Goal: Task Accomplishment & Management: Complete application form

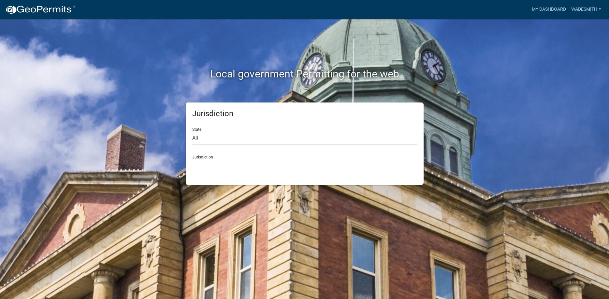
click at [220, 158] on div "Jurisdiction Custer County, Colorado Carroll County, Georgia Cook County, Georg…" at bounding box center [304, 161] width 225 height 22
click at [192, 132] on select "All Colorado Georgia Indiana Iowa Kansas Minnesota Ohio South Carolina Wisconsin" at bounding box center [304, 138] width 225 height 13
select select "South Carolina"
click option "South Carolina" at bounding box center [0, 0] width 0 height 0
click at [219, 159] on div "Jurisdiction Abbeville County, South Carolina Jasper County, South Carolina" at bounding box center [304, 161] width 225 height 22
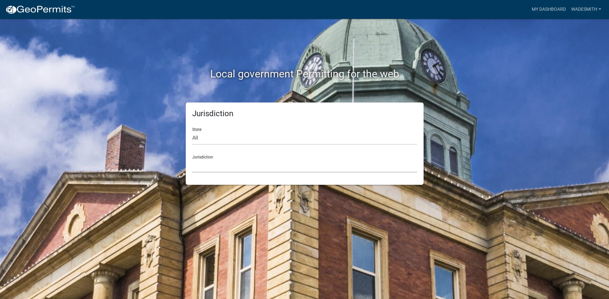
click at [192, 159] on select "Abbeville County, South Carolina Jasper County, South Carolina" at bounding box center [304, 165] width 225 height 13
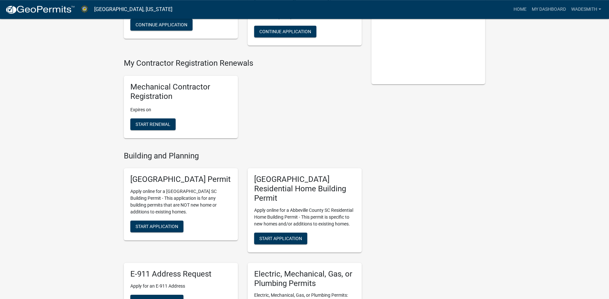
scroll to position [222, 0]
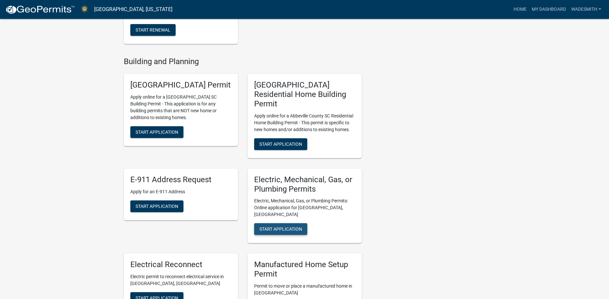
click at [282, 227] on span "Start Application" at bounding box center [280, 229] width 43 height 5
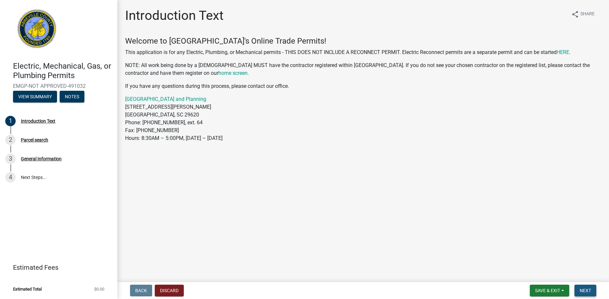
click at [587, 293] on span "Next" at bounding box center [585, 290] width 11 height 5
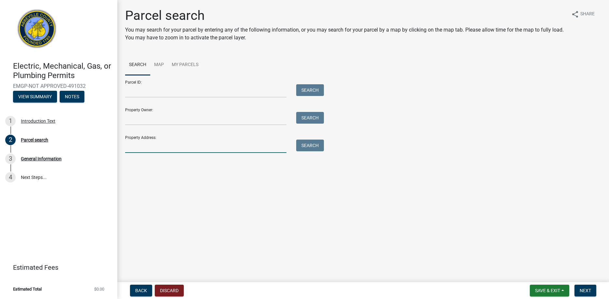
click at [247, 147] on input "Property Address:" at bounding box center [205, 146] width 161 height 13
type input "305 Millwood Rd"
click at [316, 145] on button "Search" at bounding box center [310, 146] width 28 height 12
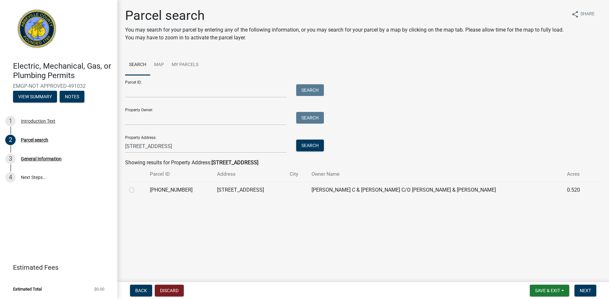
click at [137, 186] on label at bounding box center [137, 186] width 0 height 0
click at [137, 190] on input "radio" at bounding box center [139, 188] width 4 height 4
radio input "true"
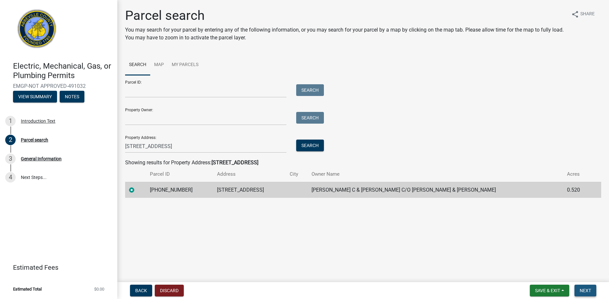
click at [587, 290] on span "Next" at bounding box center [585, 290] width 11 height 5
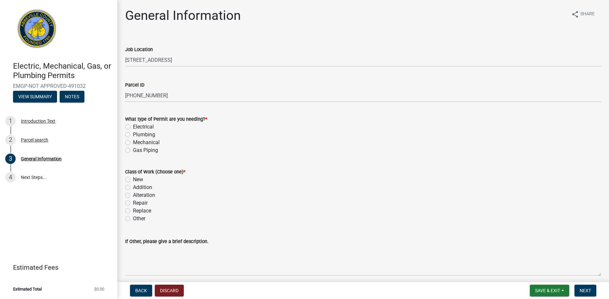
click at [133, 127] on label "Electrical" at bounding box center [143, 127] width 21 height 8
click at [133, 127] on input "Electrical" at bounding box center [135, 125] width 4 height 4
radio input "true"
click at [133, 178] on label "New" at bounding box center [138, 180] width 10 height 8
click at [133, 178] on input "New" at bounding box center [135, 178] width 4 height 4
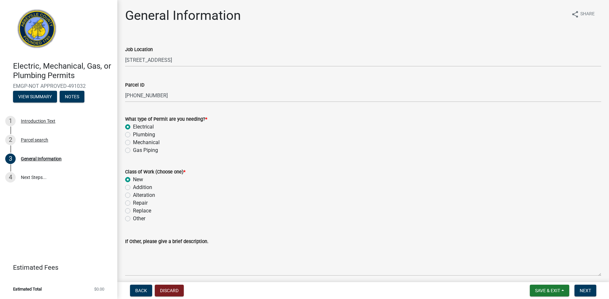
radio input "true"
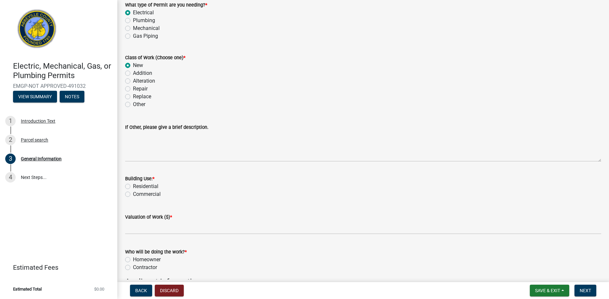
scroll to position [124, 0]
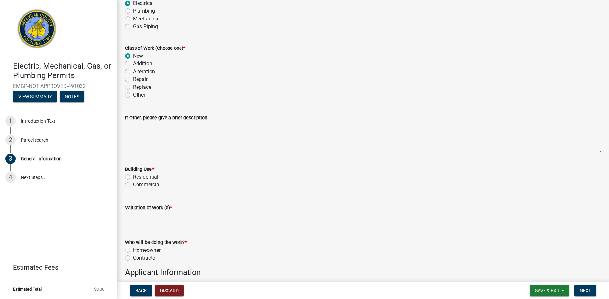
click at [133, 176] on label "Residential" at bounding box center [145, 177] width 25 height 8
click at [133, 176] on input "Residential" at bounding box center [135, 175] width 4 height 4
radio input "true"
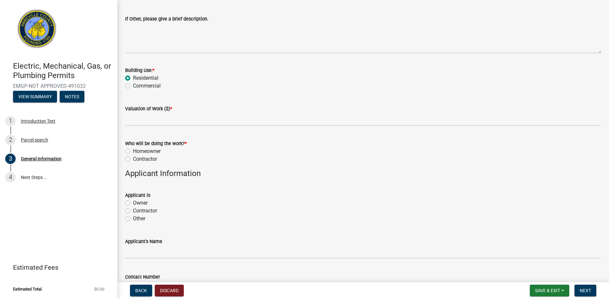
click at [133, 160] on label "Contractor" at bounding box center [145, 159] width 24 height 8
click at [133, 160] on input "Contractor" at bounding box center [135, 157] width 4 height 4
radio input "true"
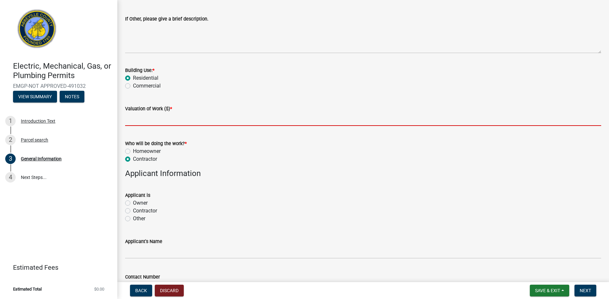
click at [161, 120] on input "text" at bounding box center [363, 119] width 476 height 13
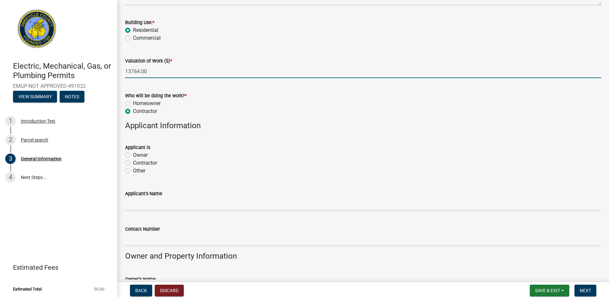
scroll to position [272, 0]
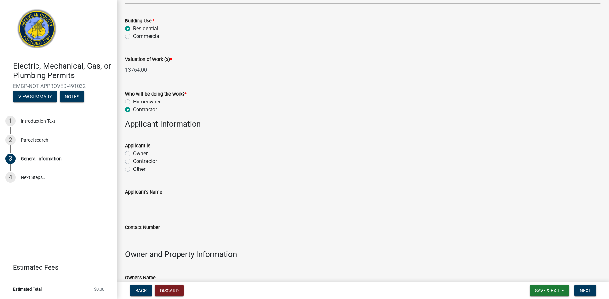
type input "13764"
click at [133, 160] on label "Contractor" at bounding box center [145, 162] width 24 height 8
click at [133, 160] on input "Contractor" at bounding box center [135, 160] width 4 height 4
radio input "true"
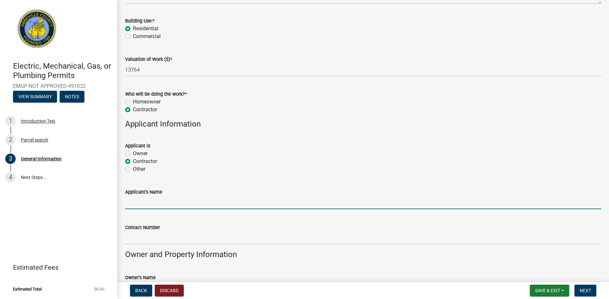
click at [151, 200] on input "Applicant's Name" at bounding box center [363, 202] width 476 height 13
type input "Wade Smith"
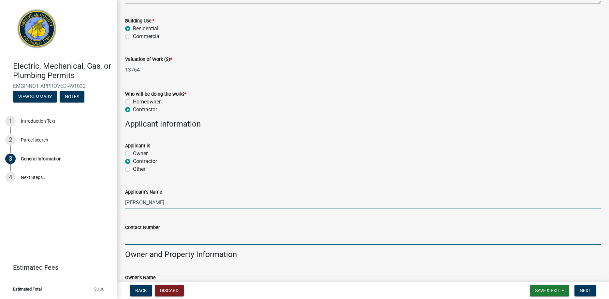
click at [300, 241] on input "Contact Number" at bounding box center [363, 238] width 476 height 13
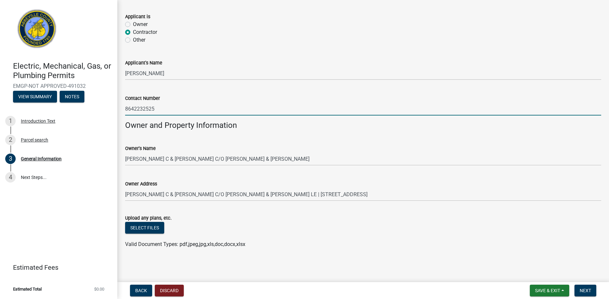
scroll to position [278, 0]
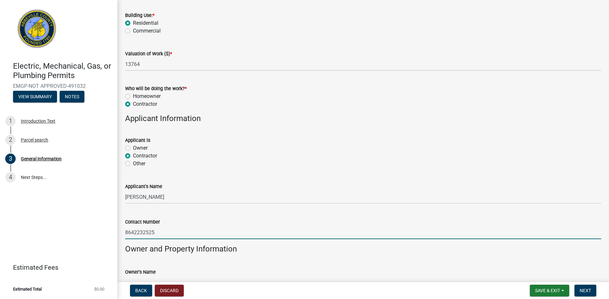
type input "8642232525"
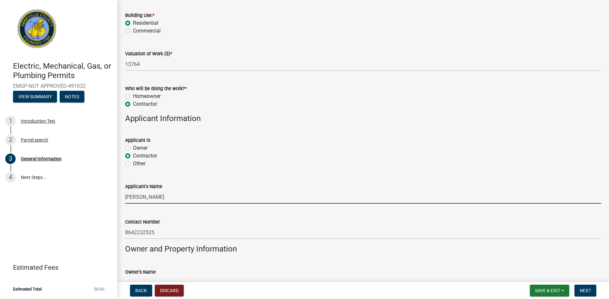
drag, startPoint x: 126, startPoint y: 197, endPoint x: 175, endPoint y: 197, distance: 48.2
click at [175, 197] on input "Wade Smith" at bounding box center [363, 197] width 476 height 13
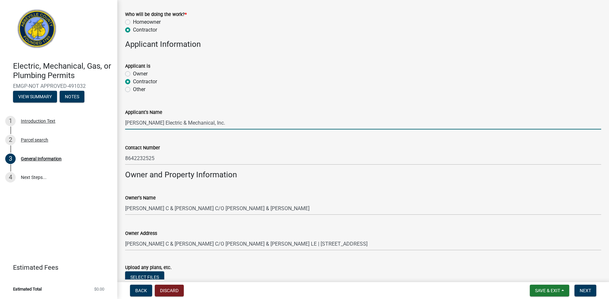
scroll to position [402, 0]
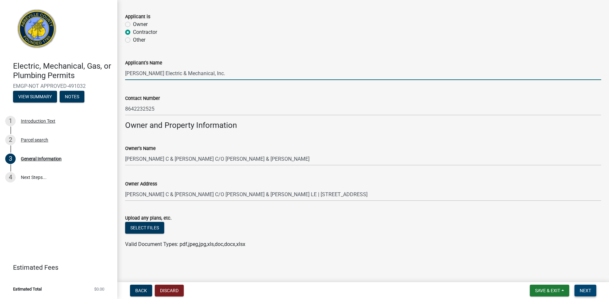
type input "Cullum Electric & Mechanical, Inc."
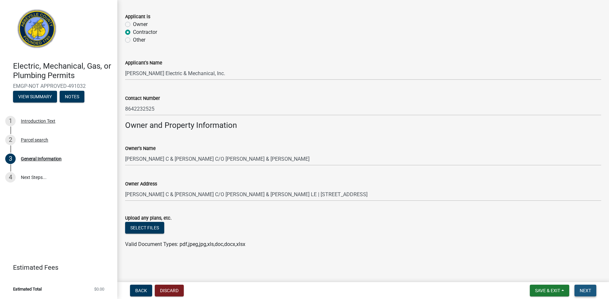
click at [586, 290] on span "Next" at bounding box center [585, 290] width 11 height 5
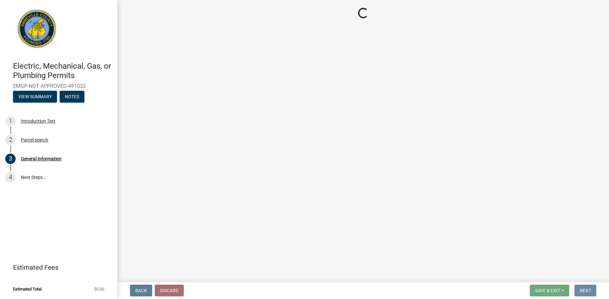
scroll to position [0, 0]
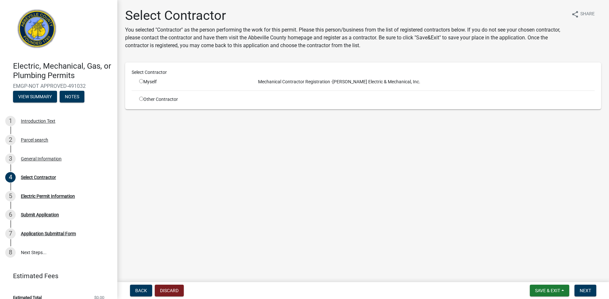
click at [142, 81] on input "radio" at bounding box center [141, 81] width 4 height 4
radio input "true"
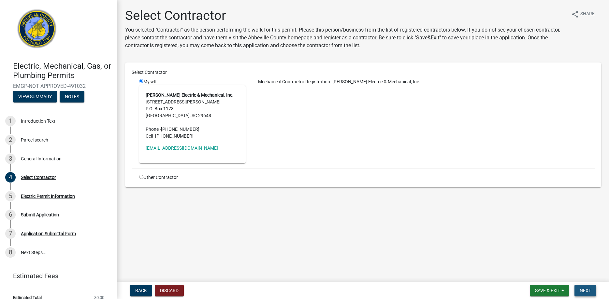
click at [585, 290] on span "Next" at bounding box center [585, 290] width 11 height 5
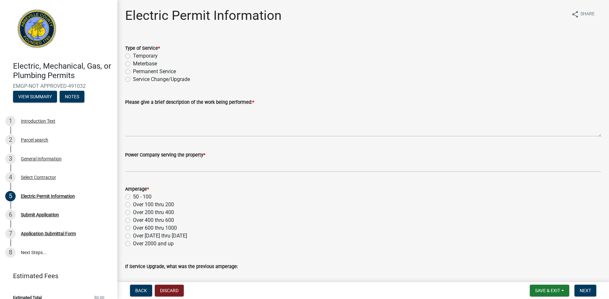
click at [133, 71] on label "Permanent Service" at bounding box center [154, 72] width 43 height 8
click at [133, 71] on input "Permanent Service" at bounding box center [135, 70] width 4 height 4
radio input "true"
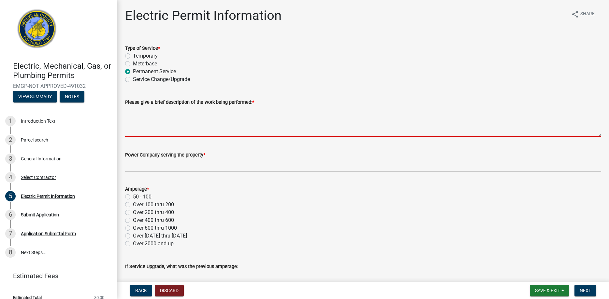
click at [174, 135] on textarea "Please give a brief description of the work being performed: *" at bounding box center [363, 121] width 476 height 31
click at [194, 128] on textarea "Please give a brief description of the work being performed: *" at bounding box center [363, 121] width 476 height 31
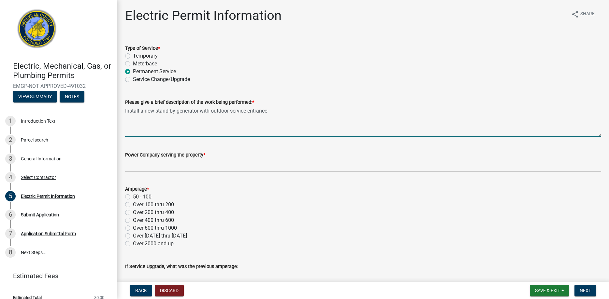
click at [211, 110] on textarea "Install a new stand-by generator with outdoor service entrance" at bounding box center [363, 121] width 476 height 31
click at [306, 110] on textarea "Install a new stand-by generator with combination outdoor service entrance" at bounding box center [363, 121] width 476 height 31
type textarea "Install a new stand-by generator with combination outdoor service entrance pane…"
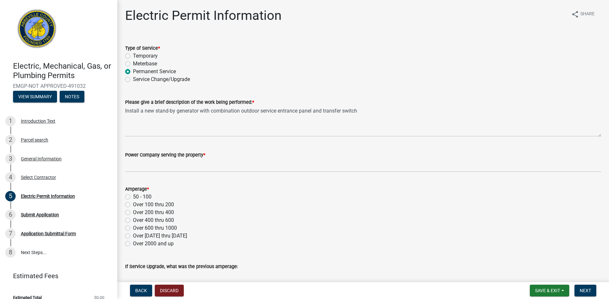
click at [133, 205] on label "Over 100 thru 200" at bounding box center [153, 205] width 41 height 8
click at [133, 205] on input "Over 100 thru 200" at bounding box center [135, 203] width 4 height 4
radio input "true"
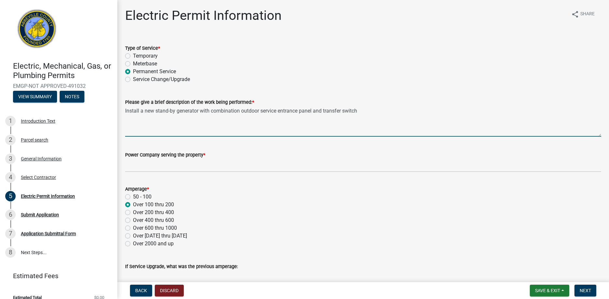
click at [368, 114] on textarea "Install a new stand-by generator with combination outdoor service entrance pane…" at bounding box center [363, 121] width 476 height 31
type textarea "Install a new stand-by generator with combination outdoor service entrance pane…"
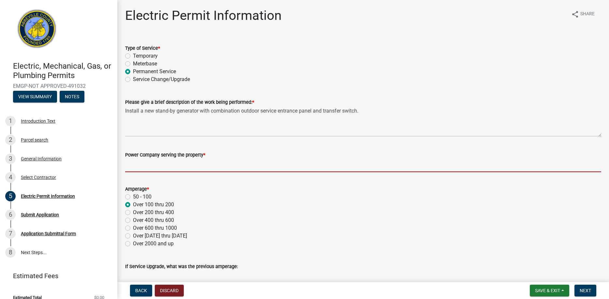
click at [245, 167] on input "Power Company serving the property *" at bounding box center [363, 165] width 476 height 13
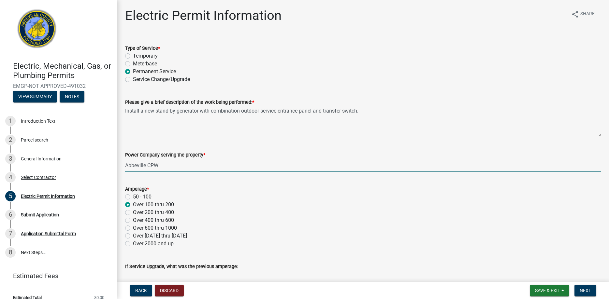
drag, startPoint x: 148, startPoint y: 165, endPoint x: 176, endPoint y: 166, distance: 28.4
click at [176, 166] on input "Abbeville CPW" at bounding box center [363, 165] width 476 height 13
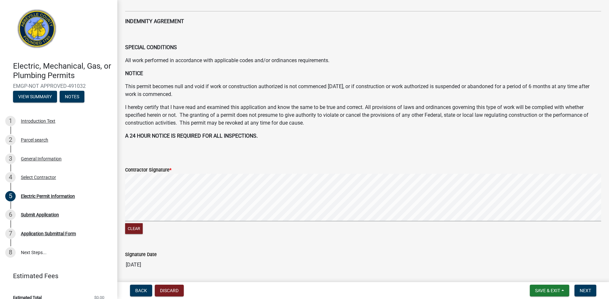
scroll to position [295, 0]
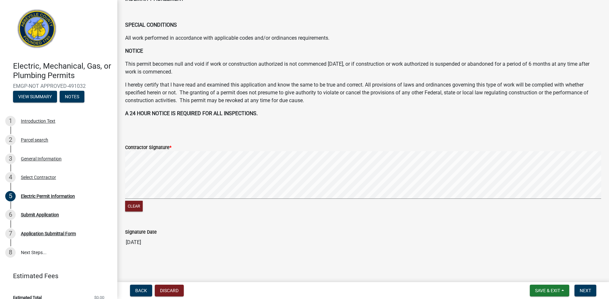
type input "Abbeville Public Utility"
click at [236, 179] on form "Contractor Signature * Clear" at bounding box center [363, 175] width 476 height 78
click at [586, 291] on span "Next" at bounding box center [585, 290] width 11 height 5
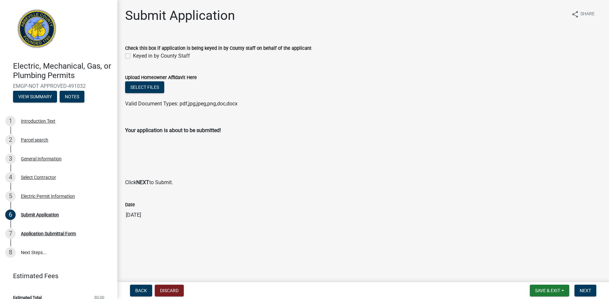
scroll to position [8, 0]
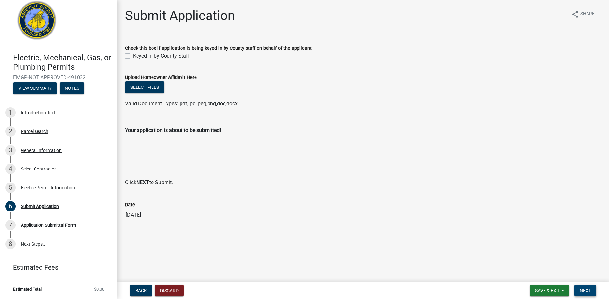
click at [587, 290] on span "Next" at bounding box center [585, 290] width 11 height 5
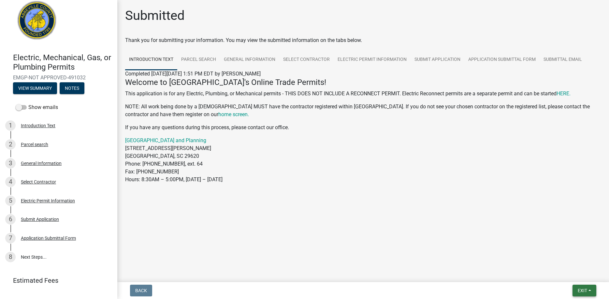
click at [583, 290] on span "Exit" at bounding box center [582, 290] width 9 height 5
click at [558, 275] on button "Save & Exit" at bounding box center [570, 274] width 52 height 16
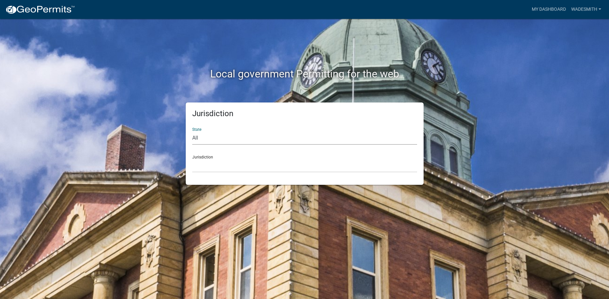
click at [192, 132] on select "All Colorado Georgia Indiana Iowa Kansas Minnesota Ohio South Carolina Wisconsin" at bounding box center [304, 138] width 225 height 13
select select "South Carolina"
click option "South Carolina" at bounding box center [0, 0] width 0 height 0
click at [192, 159] on select "Abbeville County, South Carolina Jasper County, South Carolina" at bounding box center [304, 165] width 225 height 13
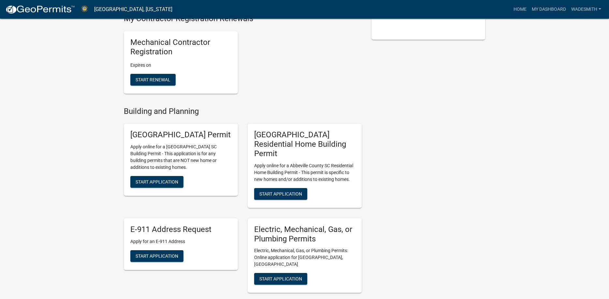
scroll to position [199, 0]
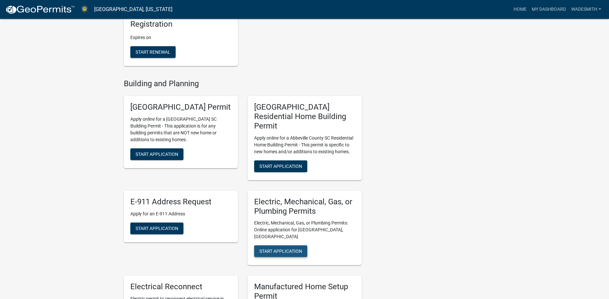
click at [289, 249] on span "Start Application" at bounding box center [280, 251] width 43 height 5
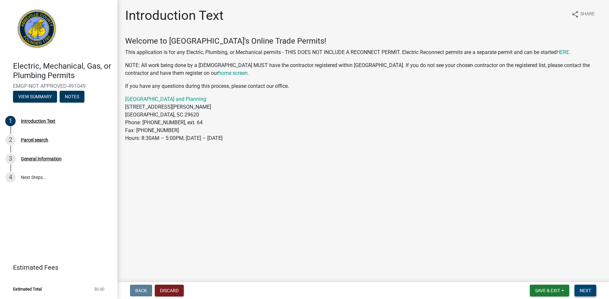
click at [589, 290] on span "Next" at bounding box center [585, 290] width 11 height 5
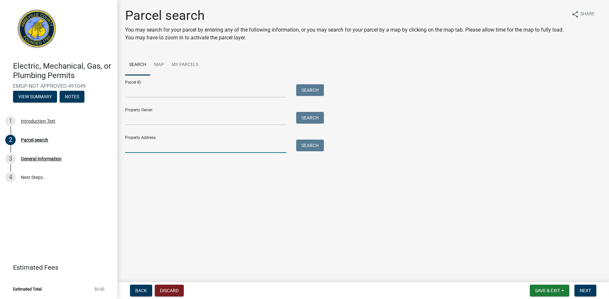
click at [247, 148] on input "Property Address:" at bounding box center [205, 146] width 161 height 13
type input "305 Millwood"
click at [313, 148] on button "Search" at bounding box center [310, 146] width 28 height 12
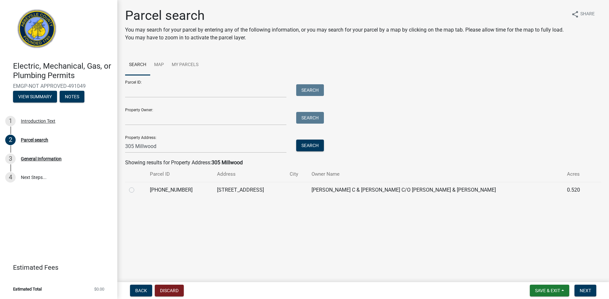
click at [137, 186] on label at bounding box center [137, 186] width 0 height 0
click at [137, 190] on input "radio" at bounding box center [139, 188] width 4 height 4
radio input "true"
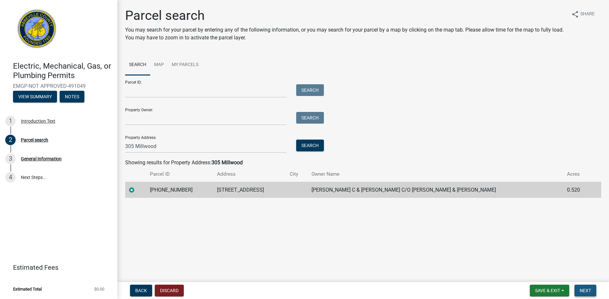
click at [588, 290] on span "Next" at bounding box center [585, 290] width 11 height 5
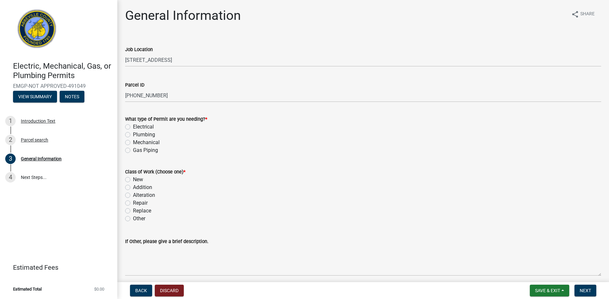
click at [133, 150] on label "Gas Piping" at bounding box center [145, 151] width 25 height 8
click at [133, 150] on input "Gas Piping" at bounding box center [135, 149] width 4 height 4
radio input "true"
click at [133, 180] on label "New" at bounding box center [138, 180] width 10 height 8
click at [133, 180] on input "New" at bounding box center [135, 178] width 4 height 4
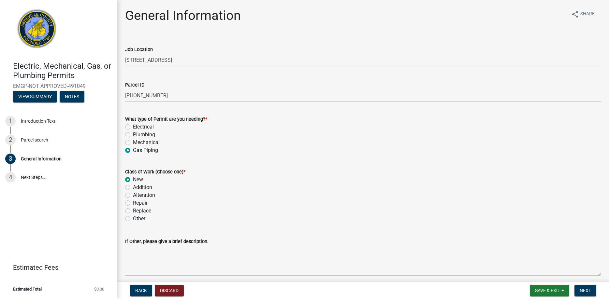
radio input "true"
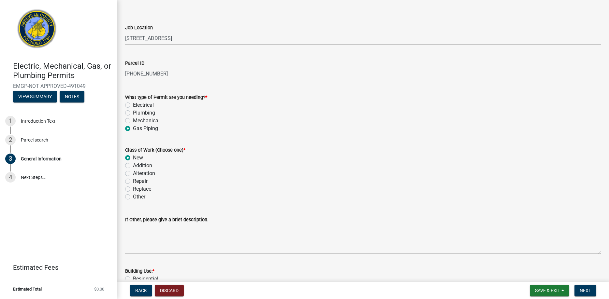
scroll to position [74, 0]
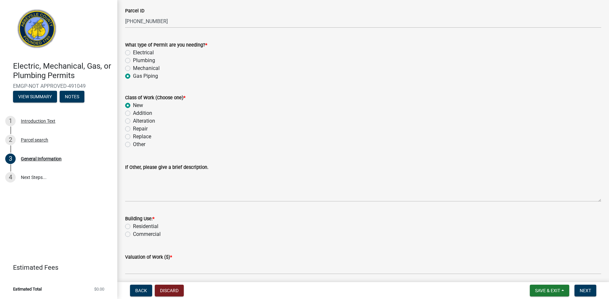
click at [133, 226] on label "Residential" at bounding box center [145, 227] width 25 height 8
click at [133, 226] on input "Residential" at bounding box center [135, 225] width 4 height 4
radio input "true"
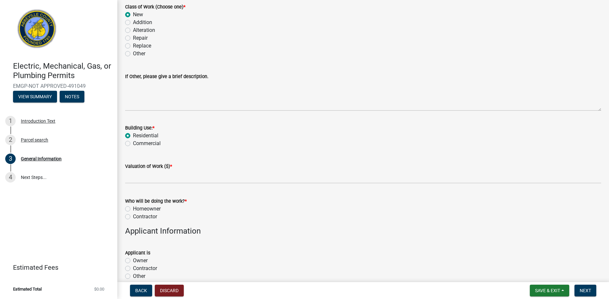
scroll to position [173, 0]
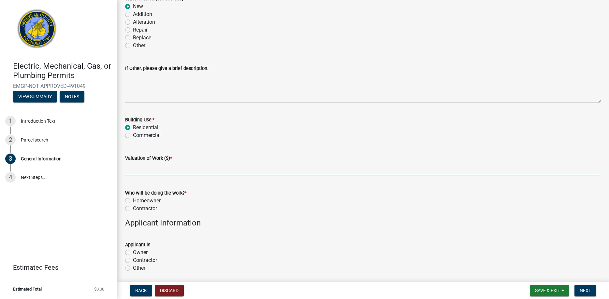
click at [170, 168] on input "text" at bounding box center [363, 168] width 476 height 13
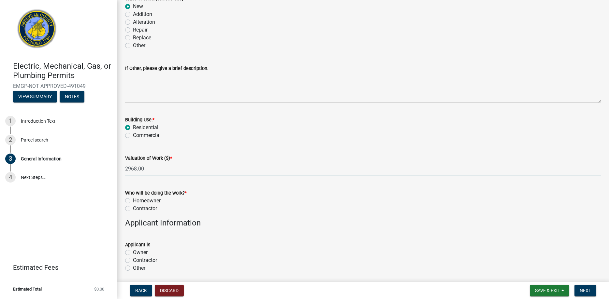
type input "2968"
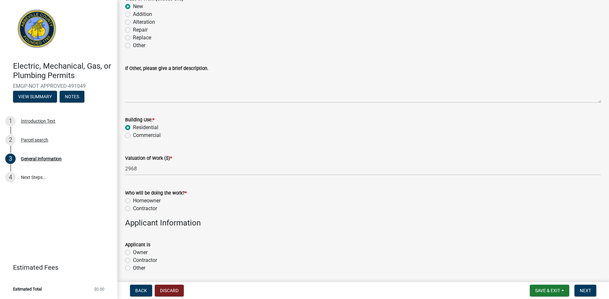
click at [133, 209] on label "Contractor" at bounding box center [145, 209] width 24 height 8
click at [133, 209] on input "Contractor" at bounding box center [135, 207] width 4 height 4
radio input "true"
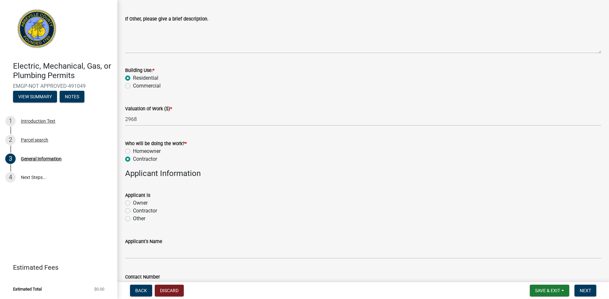
click at [133, 211] on label "Contractor" at bounding box center [145, 211] width 24 height 8
click at [133, 211] on input "Contractor" at bounding box center [135, 209] width 4 height 4
radio input "true"
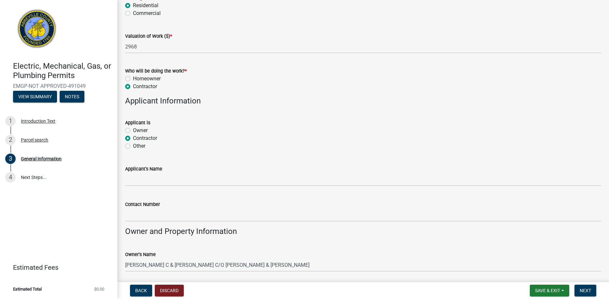
scroll to position [297, 0]
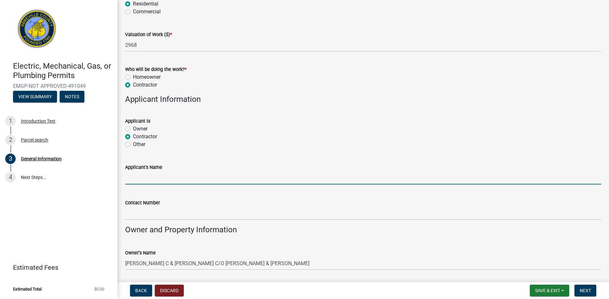
drag, startPoint x: 146, startPoint y: 179, endPoint x: 155, endPoint y: 176, distance: 10.1
click at [146, 179] on input "Applicant's Name" at bounding box center [363, 177] width 476 height 13
type input "Cullum Electric & Mechanical, Inc."
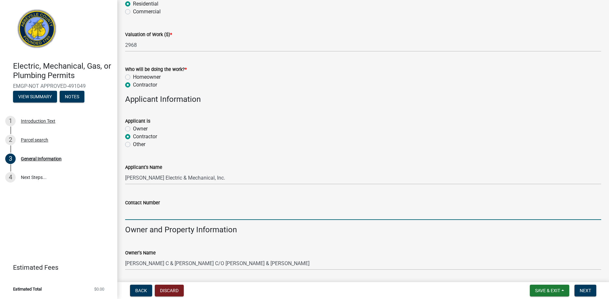
click at [174, 220] on input "Contact Number" at bounding box center [363, 213] width 476 height 13
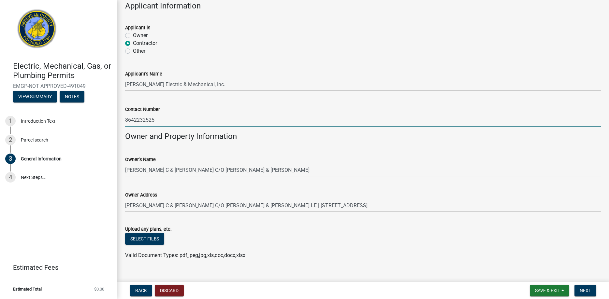
scroll to position [402, 0]
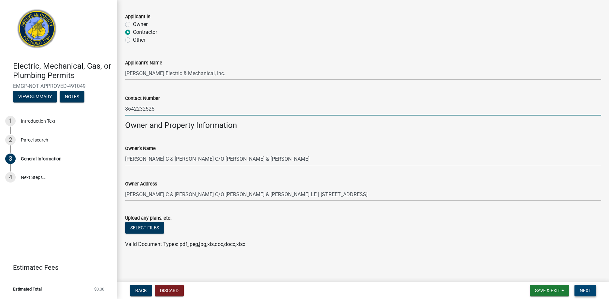
type input "8642232525"
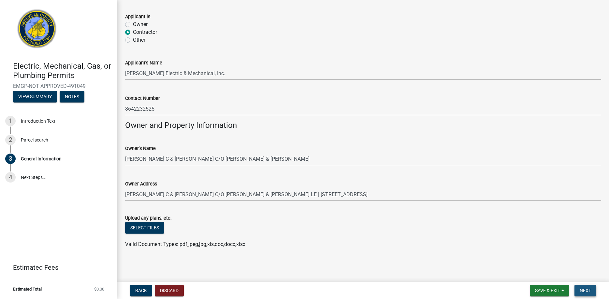
click at [590, 291] on span "Next" at bounding box center [585, 290] width 11 height 5
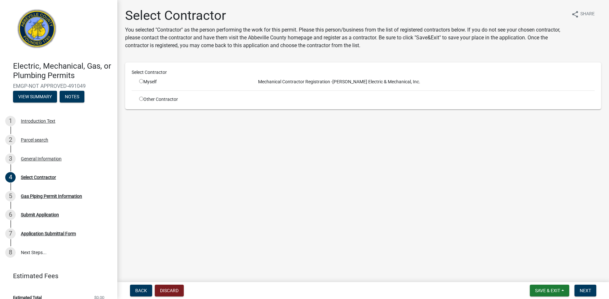
click at [142, 81] on input "radio" at bounding box center [141, 81] width 4 height 4
radio input "true"
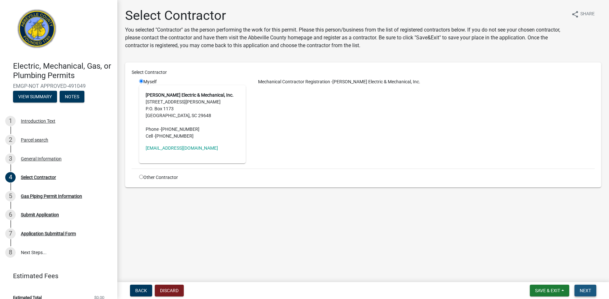
click at [588, 290] on span "Next" at bounding box center [585, 290] width 11 height 5
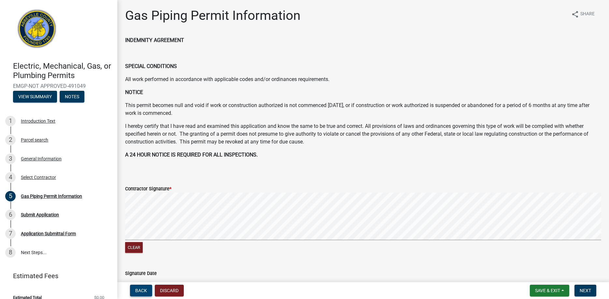
click at [137, 291] on span "Back" at bounding box center [141, 290] width 12 height 5
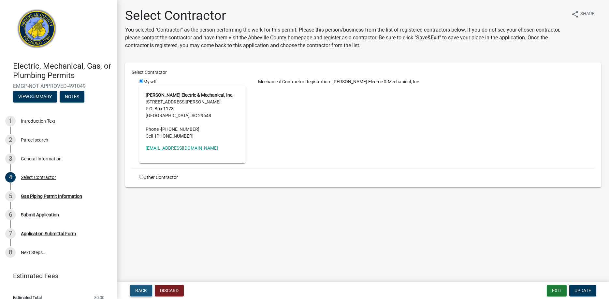
click at [140, 290] on span "Back" at bounding box center [141, 290] width 12 height 5
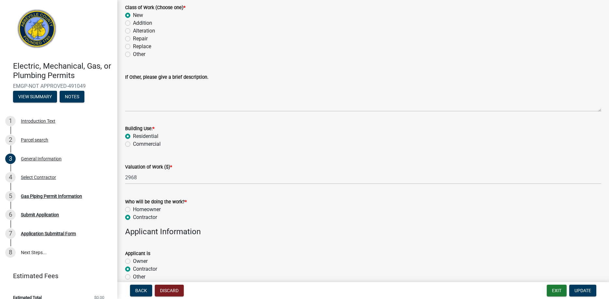
scroll to position [198, 0]
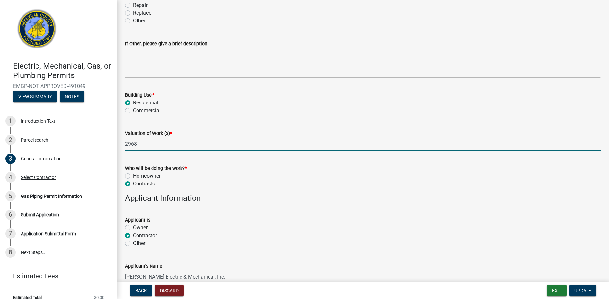
click at [216, 147] on input "2968" at bounding box center [363, 143] width 476 height 13
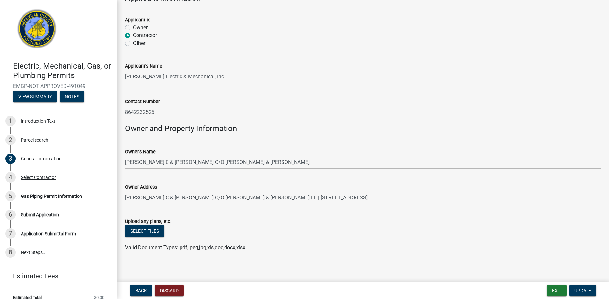
scroll to position [402, 0]
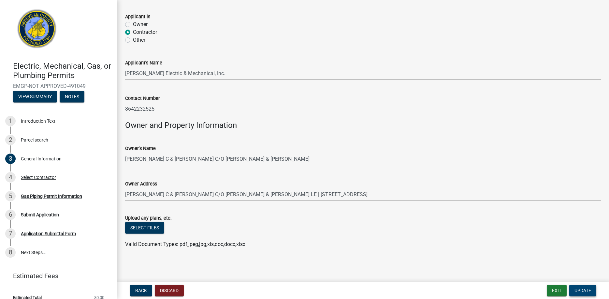
type input "2968"
click at [583, 290] on span "Update" at bounding box center [582, 290] width 17 height 5
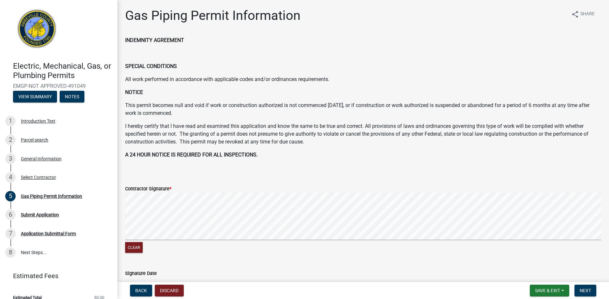
click at [261, 218] on form "Contractor Signature * Clear" at bounding box center [363, 216] width 476 height 78
click at [332, 223] on form "Contractor Signature * Clear" at bounding box center [363, 216] width 476 height 78
click at [328, 220] on form "Contractor Signature * Clear" at bounding box center [363, 216] width 476 height 78
click at [584, 291] on span "Next" at bounding box center [585, 290] width 11 height 5
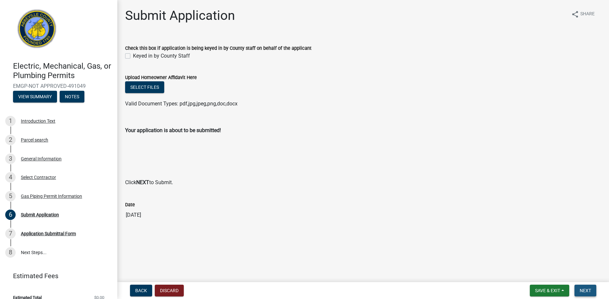
click at [583, 291] on span "Next" at bounding box center [585, 290] width 11 height 5
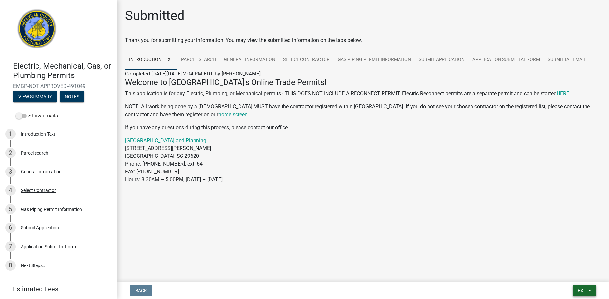
click at [584, 292] on span "Exit" at bounding box center [582, 290] width 9 height 5
click at [563, 272] on button "Save & Exit" at bounding box center [570, 274] width 52 height 16
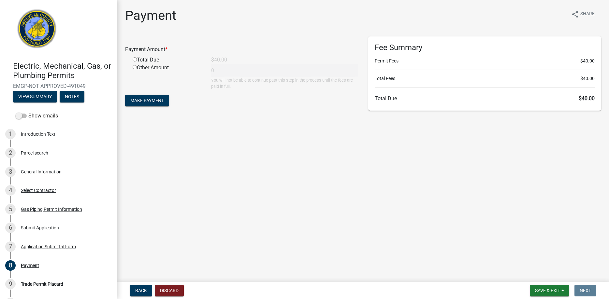
click at [136, 59] on input "radio" at bounding box center [135, 59] width 4 height 4
radio input "true"
type input "40"
click at [162, 101] on span "Make Payment" at bounding box center [147, 100] width 34 height 5
click at [137, 60] on input "radio" at bounding box center [135, 59] width 4 height 4
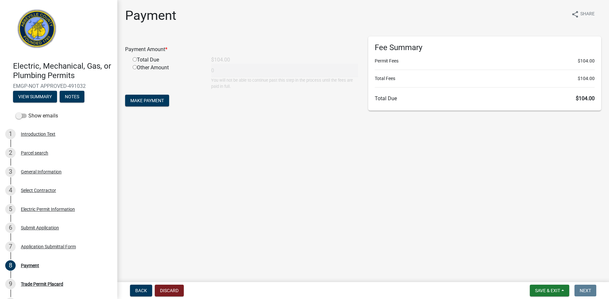
radio input "true"
type input "104"
click at [151, 100] on span "Make Payment" at bounding box center [147, 100] width 34 height 5
